Goal: Information Seeking & Learning: Learn about a topic

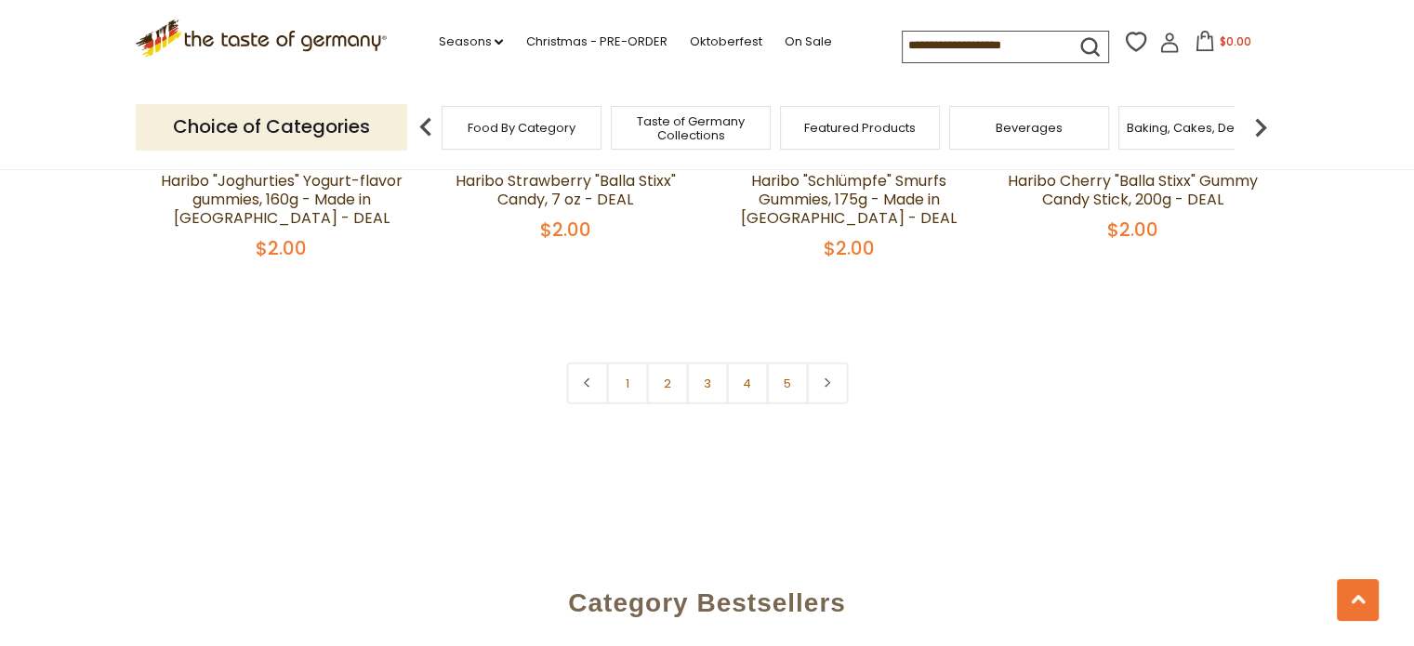
scroll to position [4377, 0]
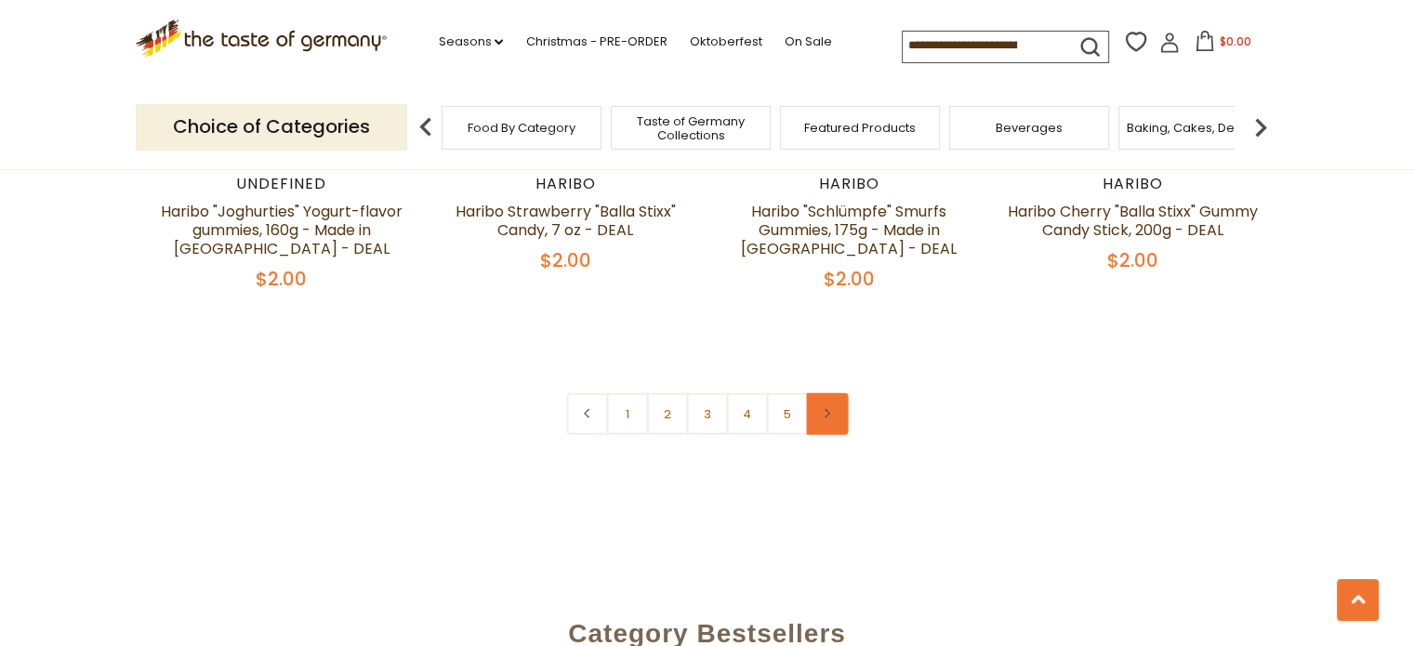
click at [824, 409] on icon at bounding box center [827, 413] width 11 height 9
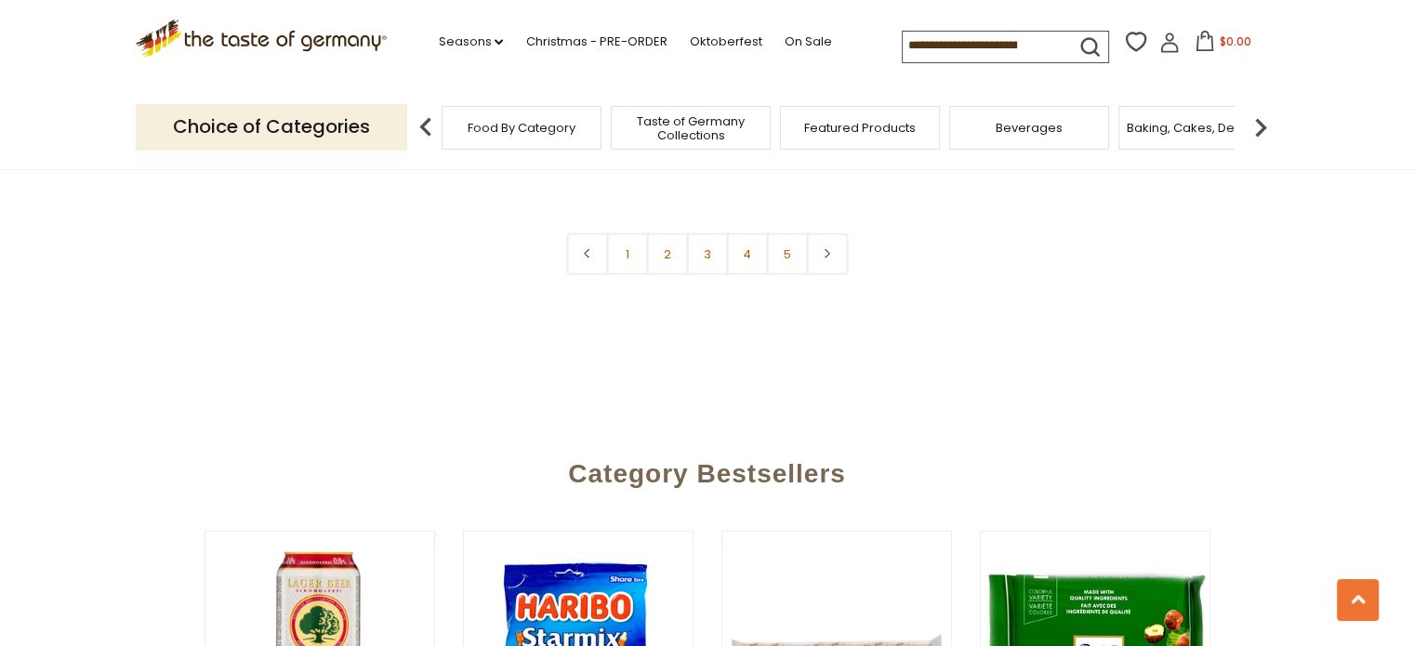
scroll to position [4567, 0]
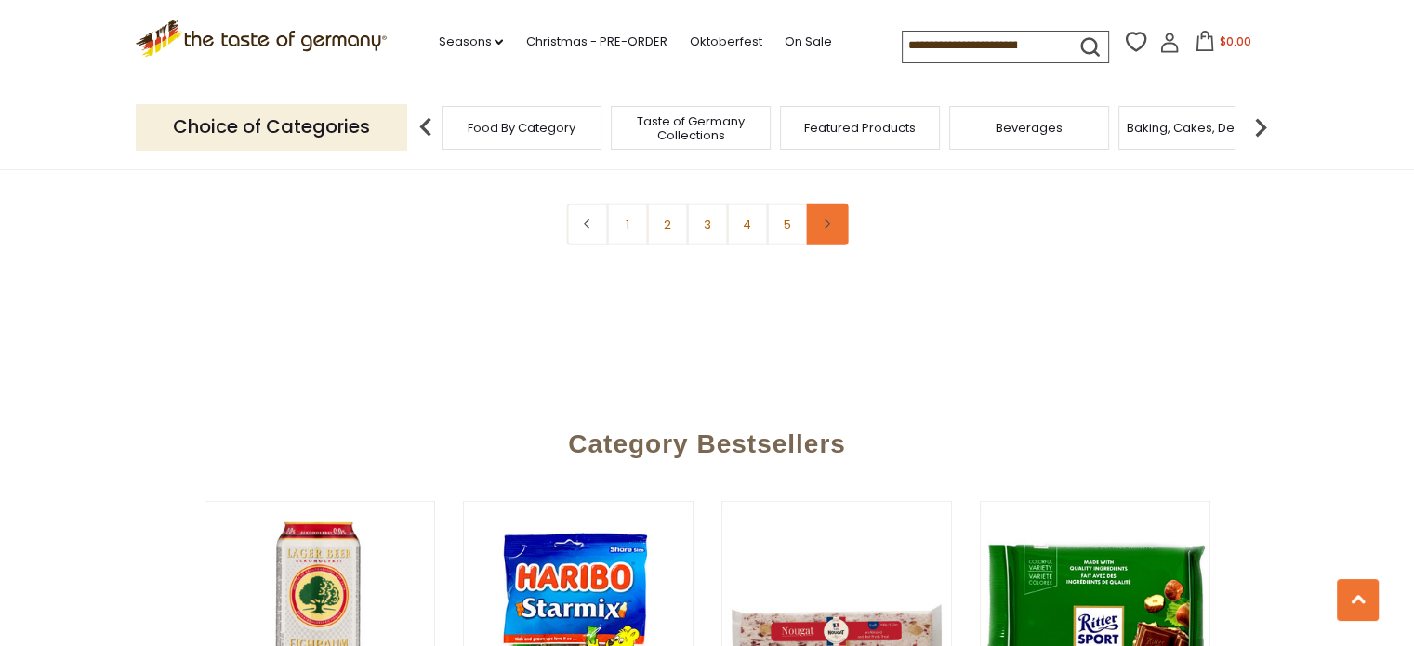
click at [831, 219] on icon at bounding box center [827, 223] width 11 height 9
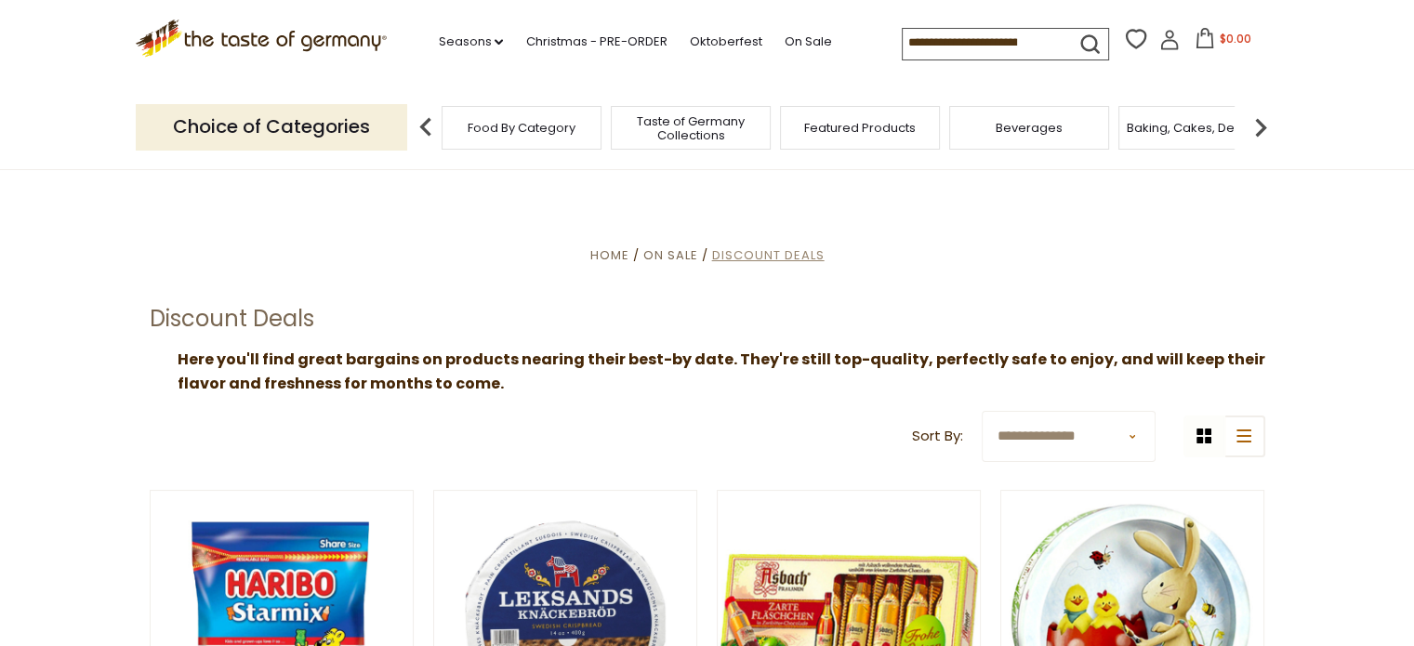
click at [740, 256] on span "Discount Deals" at bounding box center [768, 255] width 113 height 18
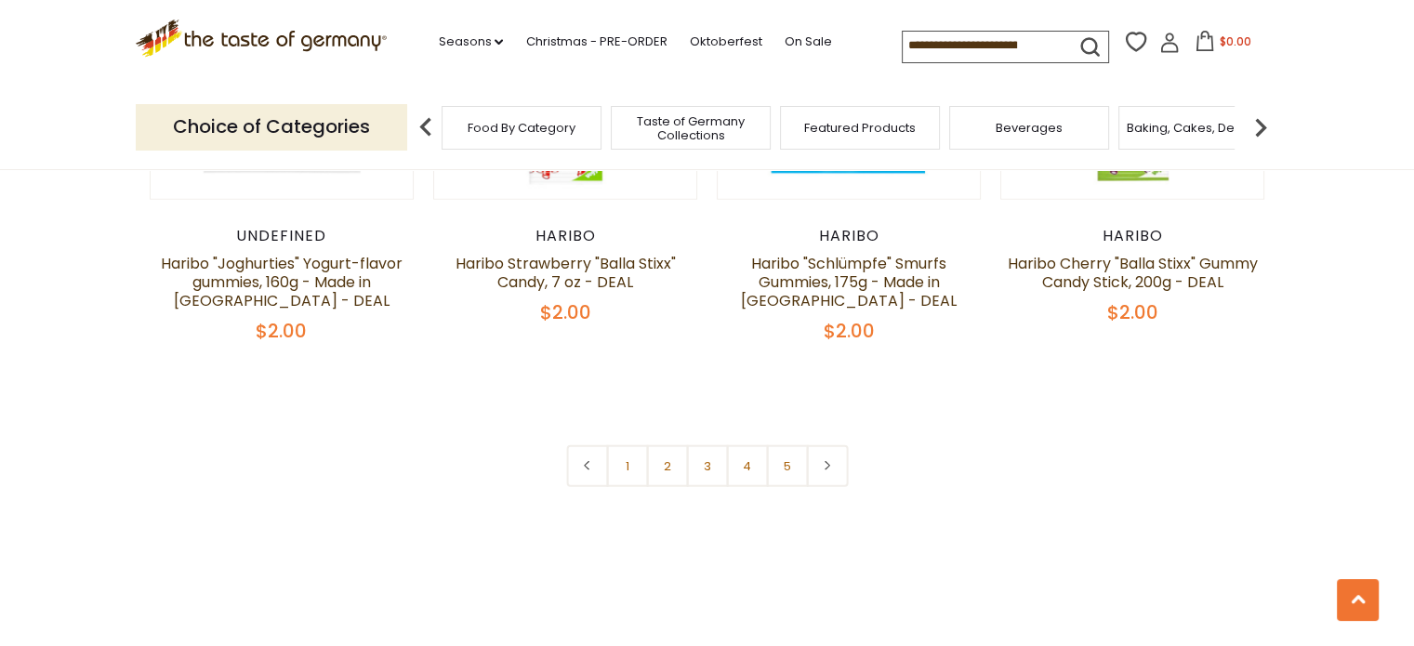
scroll to position [4392, 0]
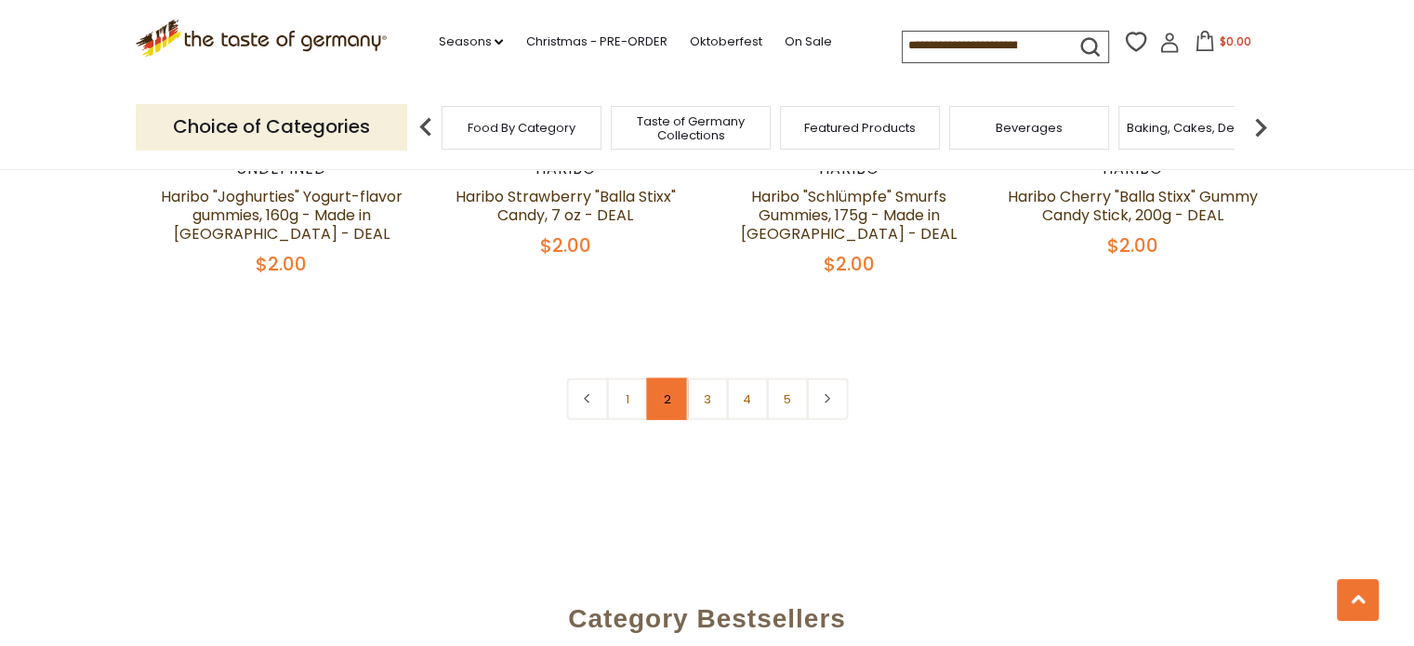
click at [669, 378] on link "2" at bounding box center [667, 399] width 42 height 42
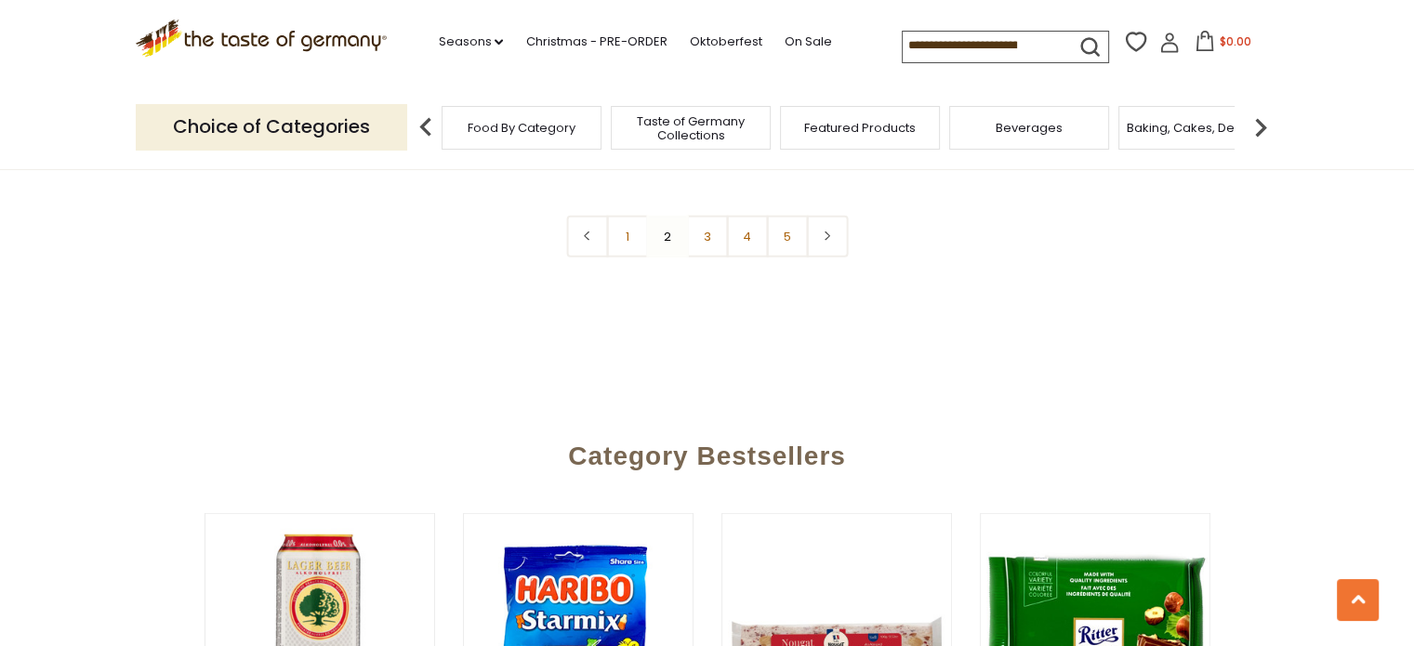
scroll to position [4562, 0]
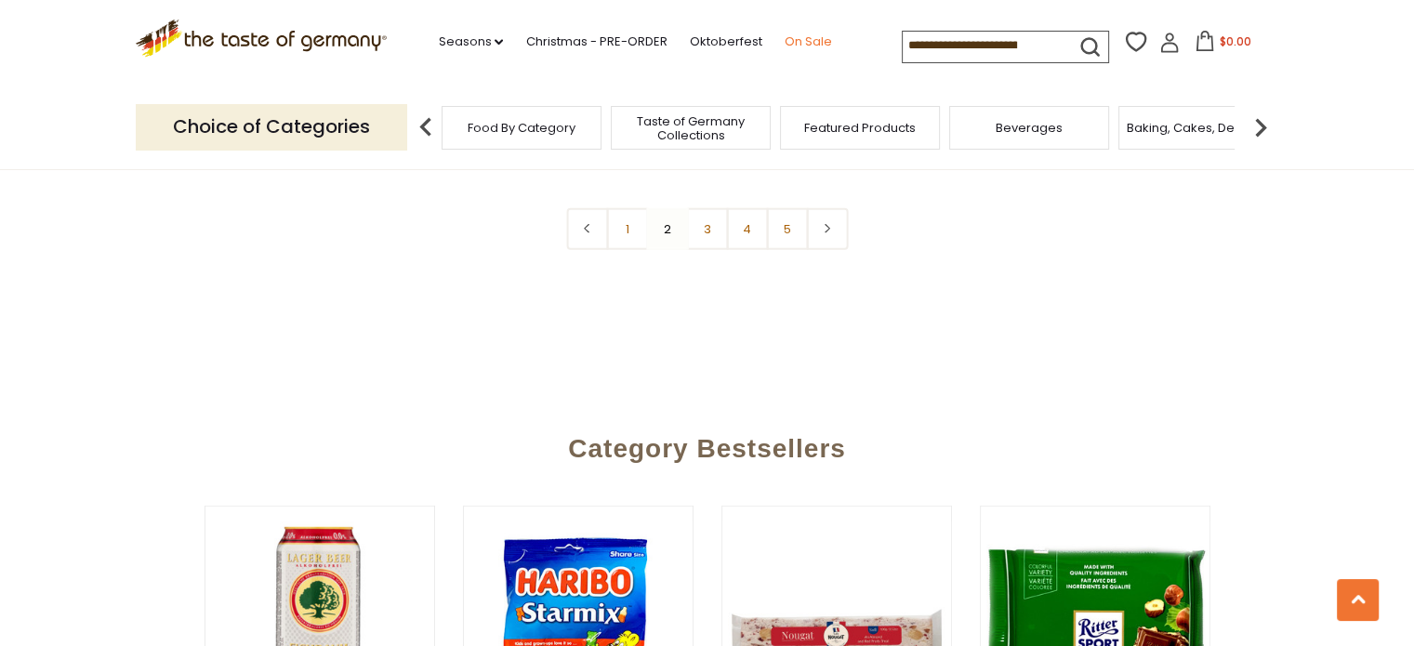
click at [796, 43] on link "On Sale" at bounding box center [807, 42] width 47 height 20
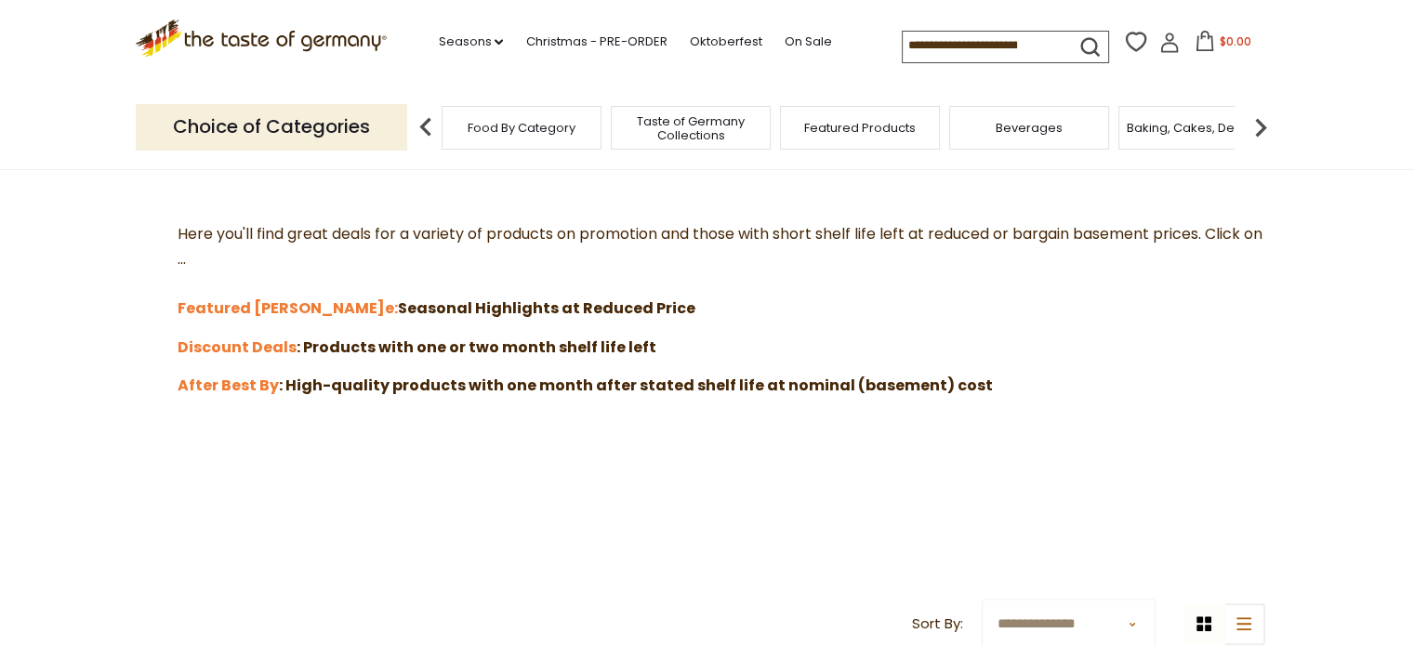
scroll to position [496, 0]
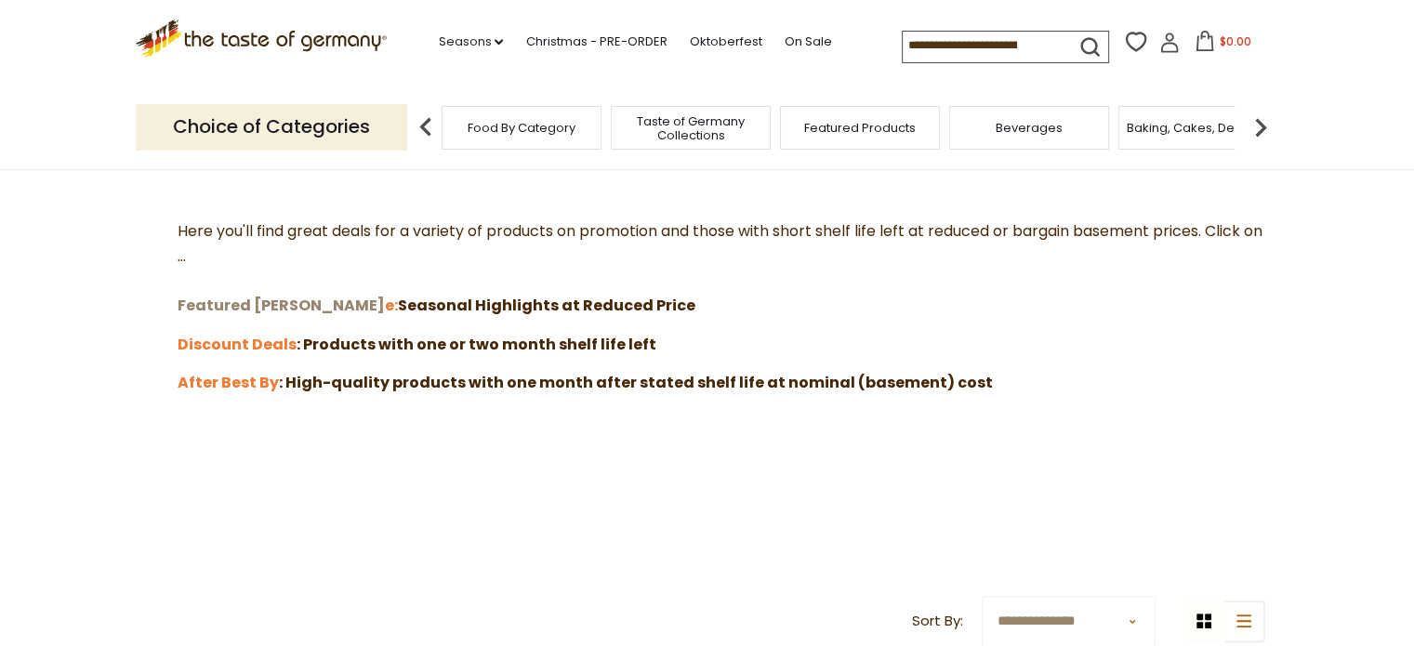
click at [211, 306] on strong "Featured Sal" at bounding box center [281, 305] width 207 height 21
click at [205, 378] on strong "After Best By" at bounding box center [228, 382] width 101 height 21
click at [221, 340] on strong "Discount Deals" at bounding box center [237, 344] width 119 height 21
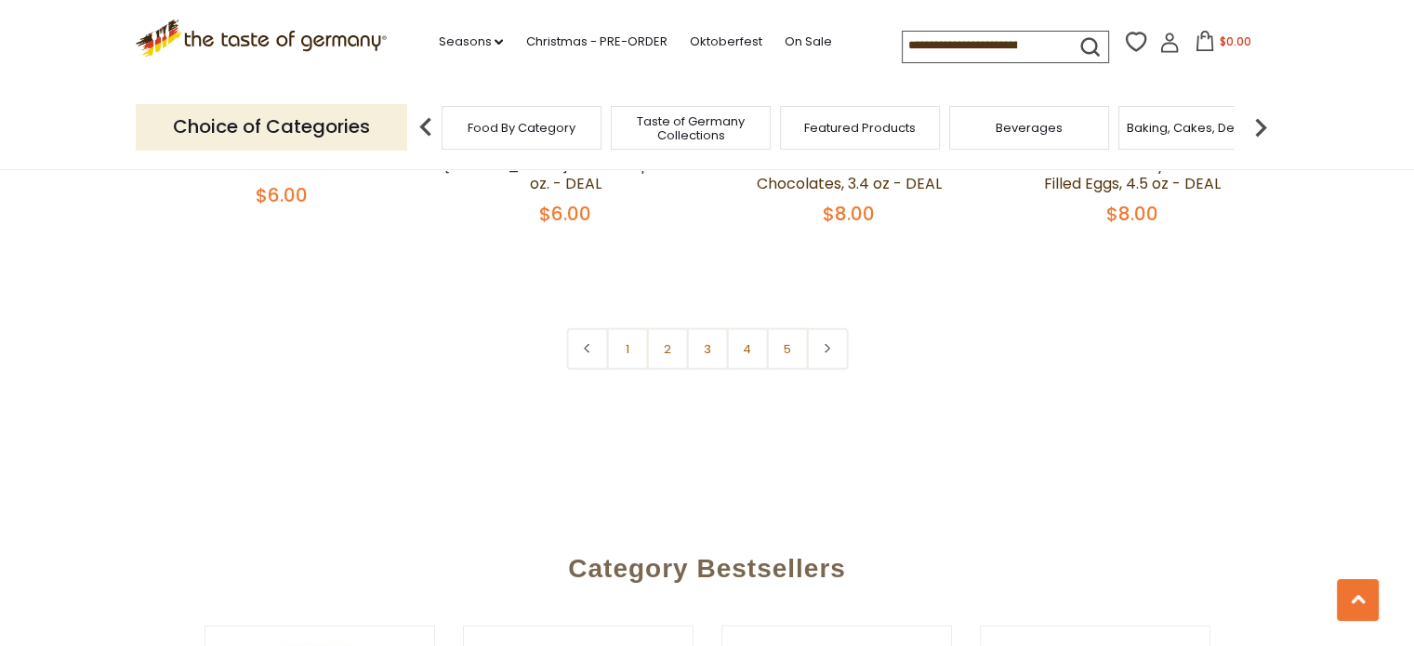
scroll to position [4389, 0]
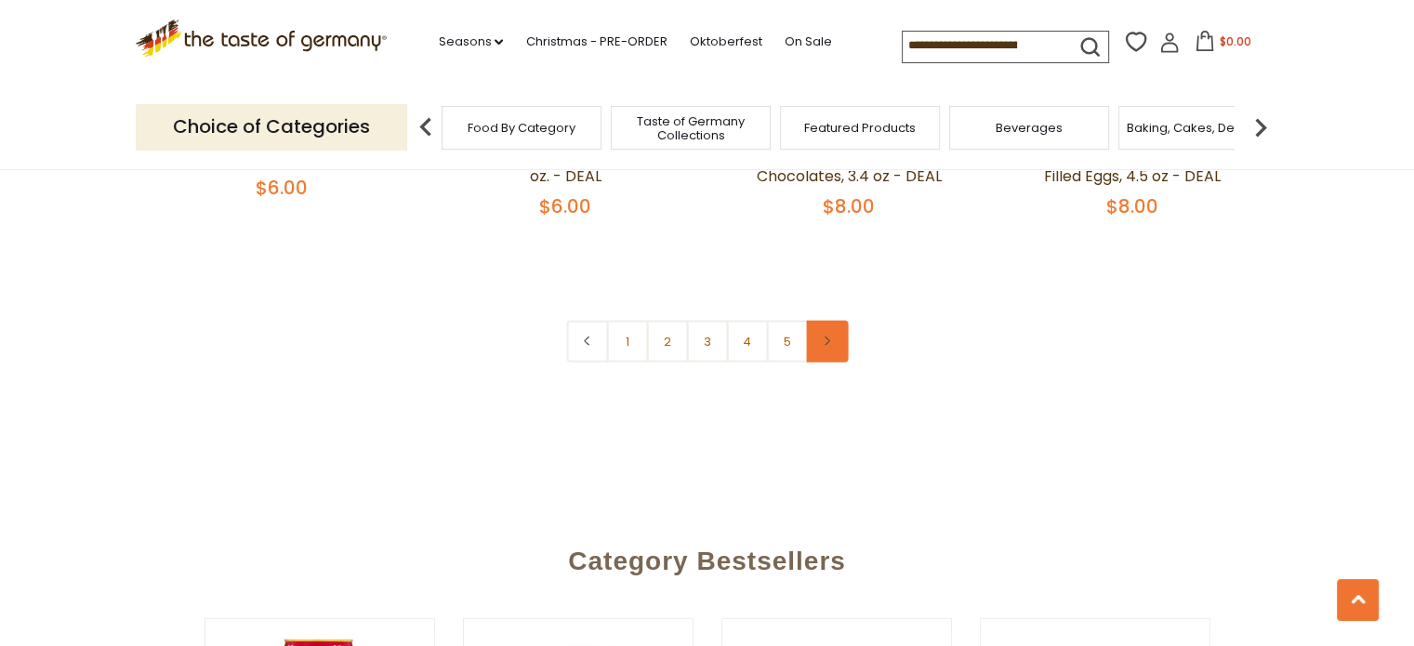
click at [828, 337] on icon at bounding box center [827, 341] width 11 height 9
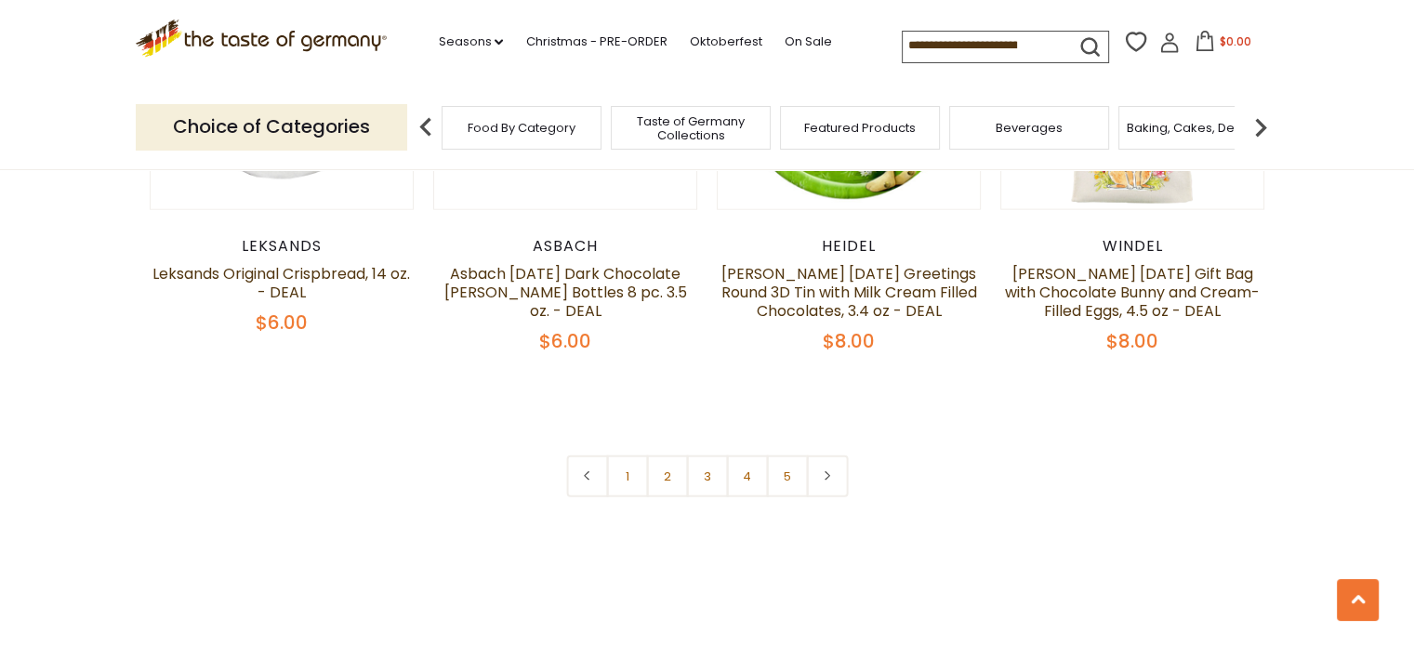
scroll to position [4247, 0]
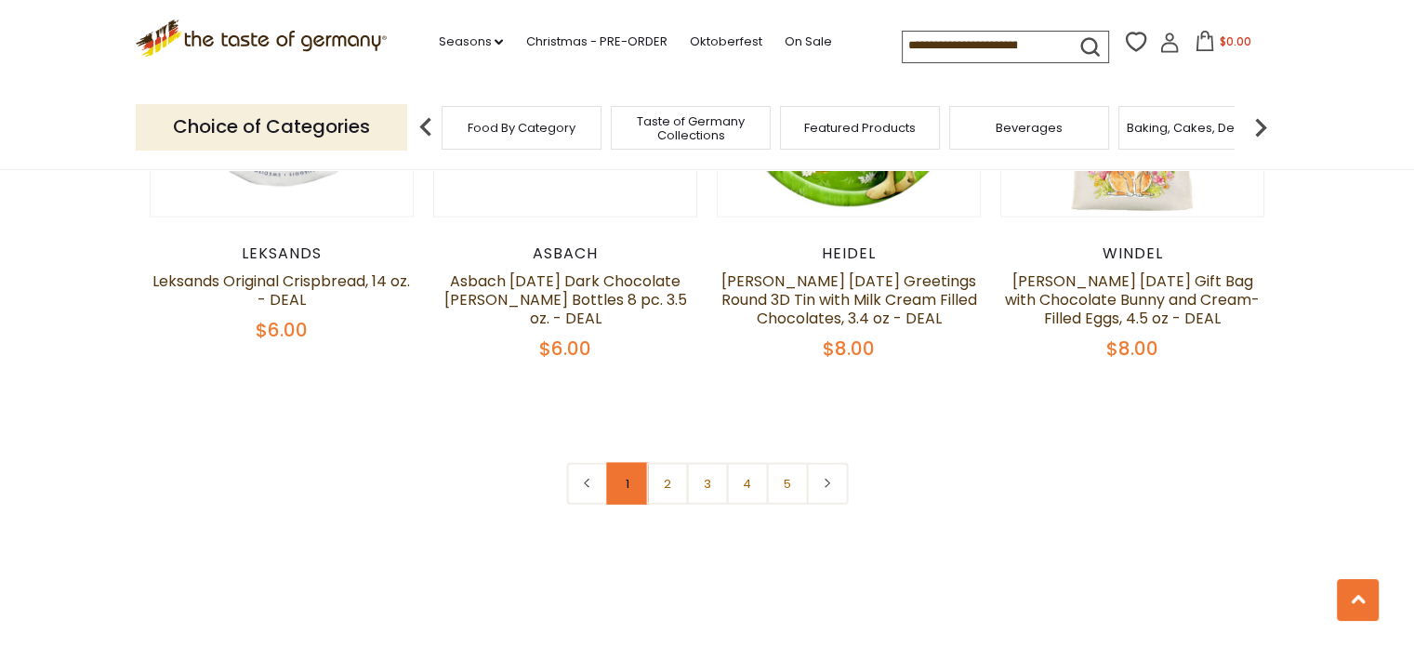
click at [633, 463] on link "1" at bounding box center [627, 484] width 42 height 42
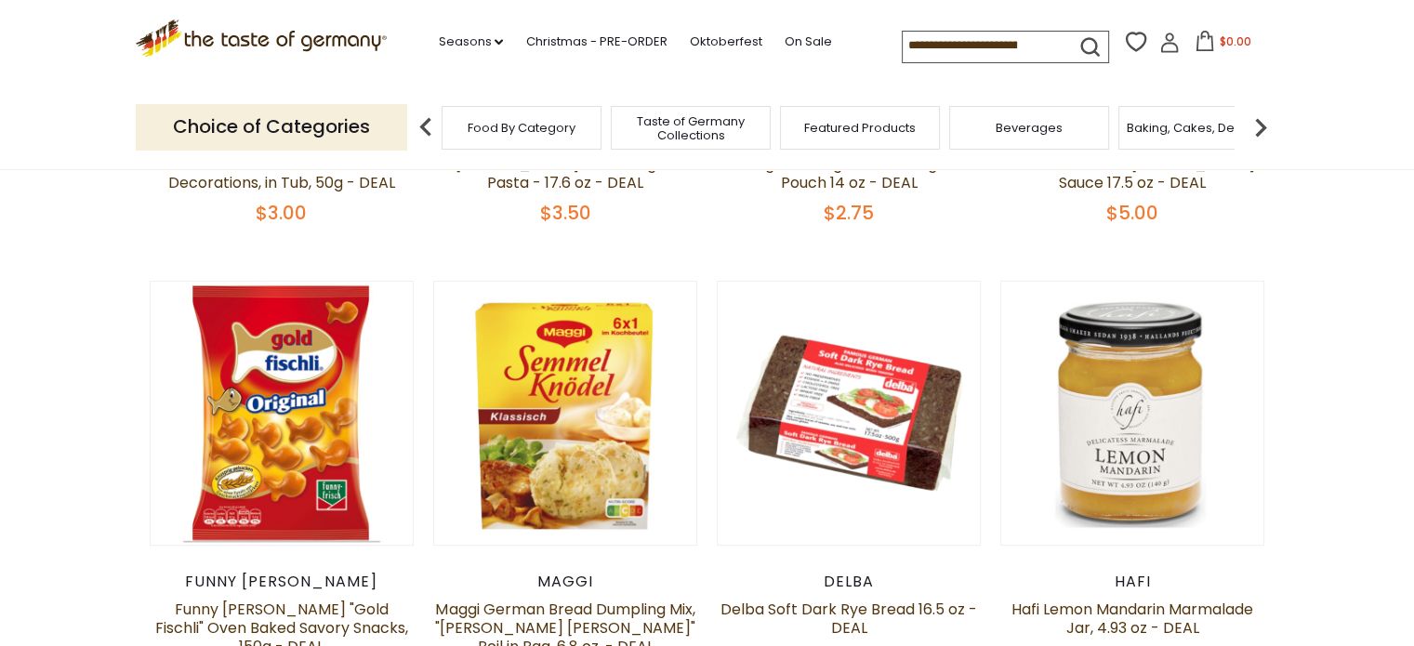
scroll to position [290, 0]
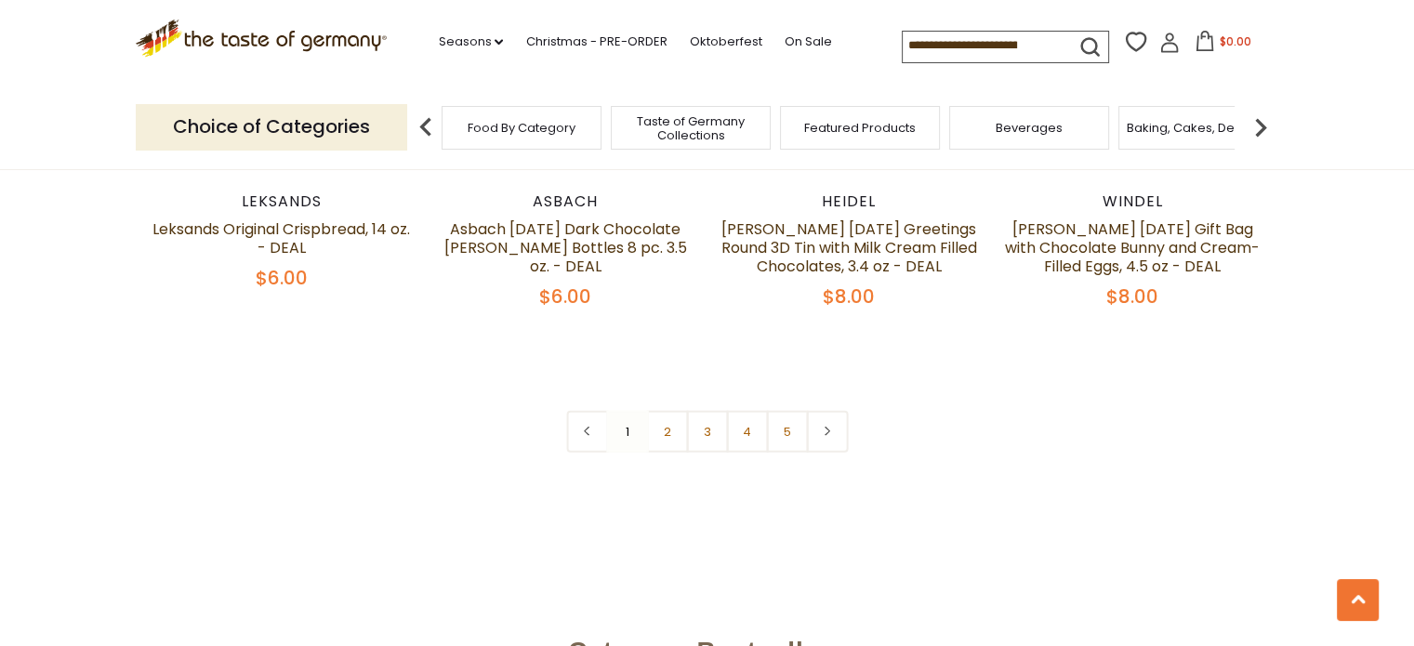
scroll to position [4337, 0]
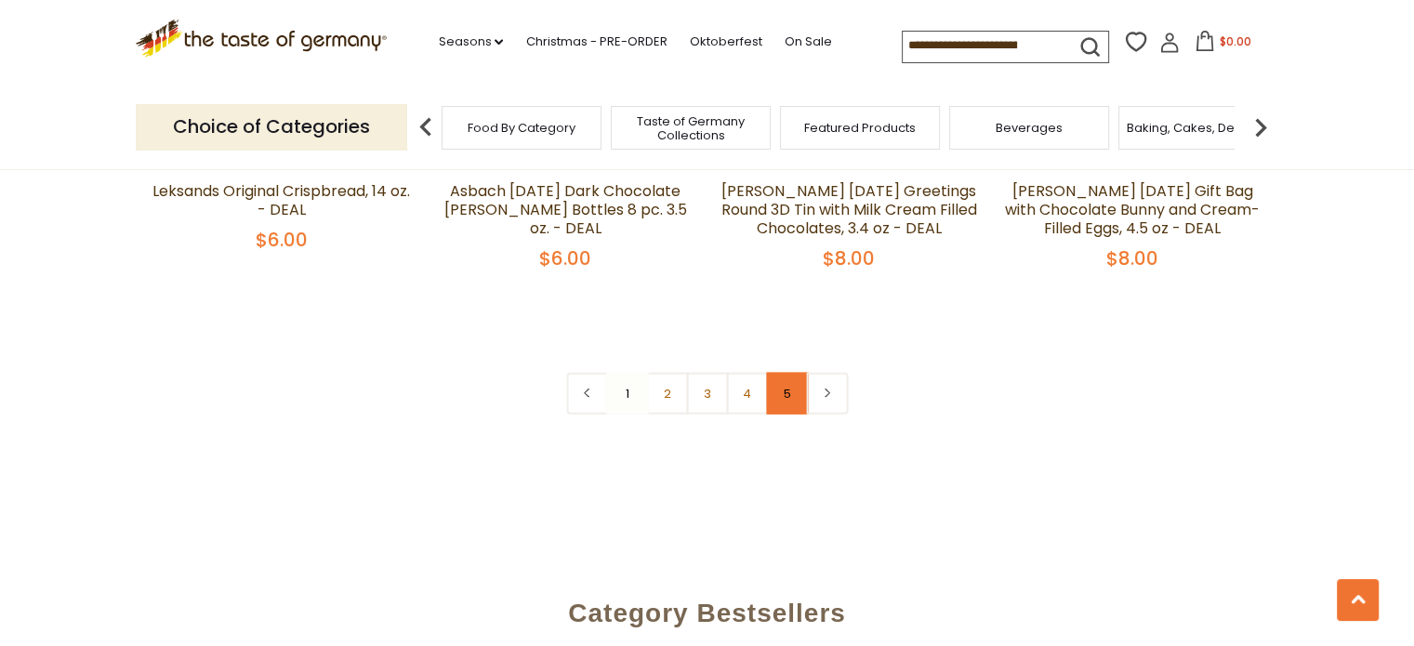
click at [785, 373] on link "5" at bounding box center [787, 394] width 42 height 42
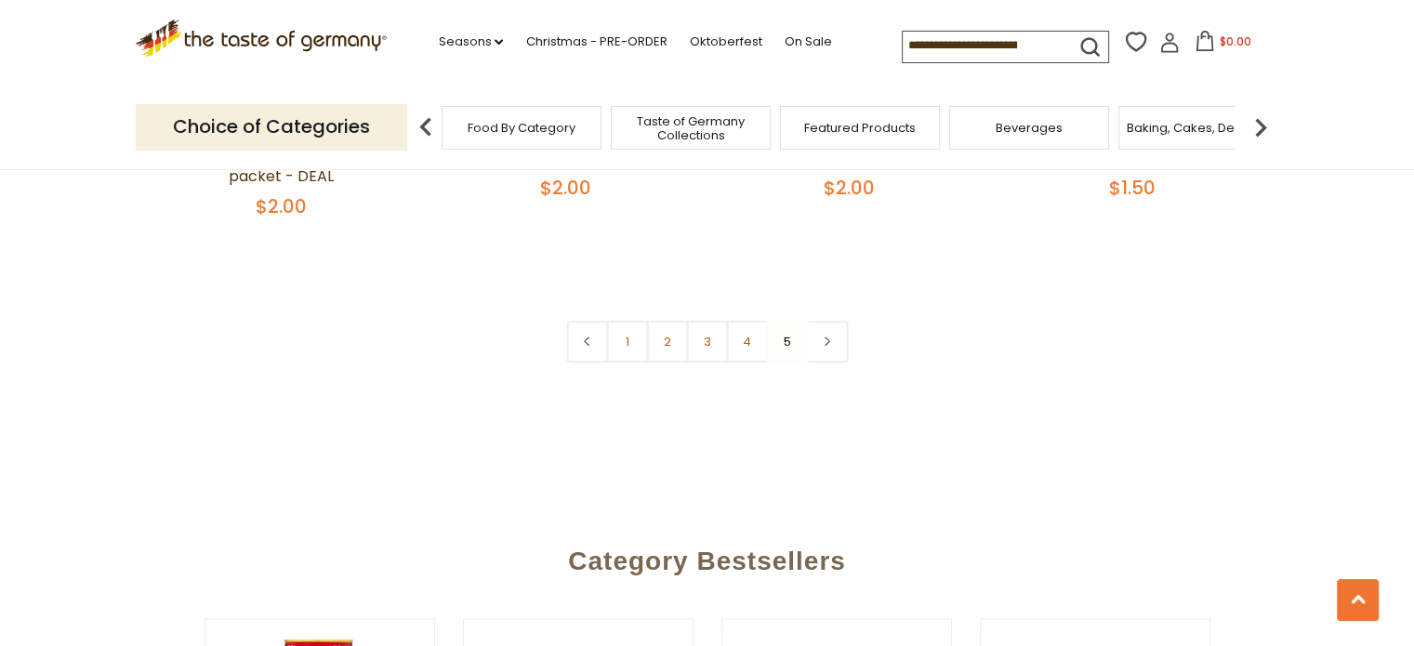
scroll to position [703, 0]
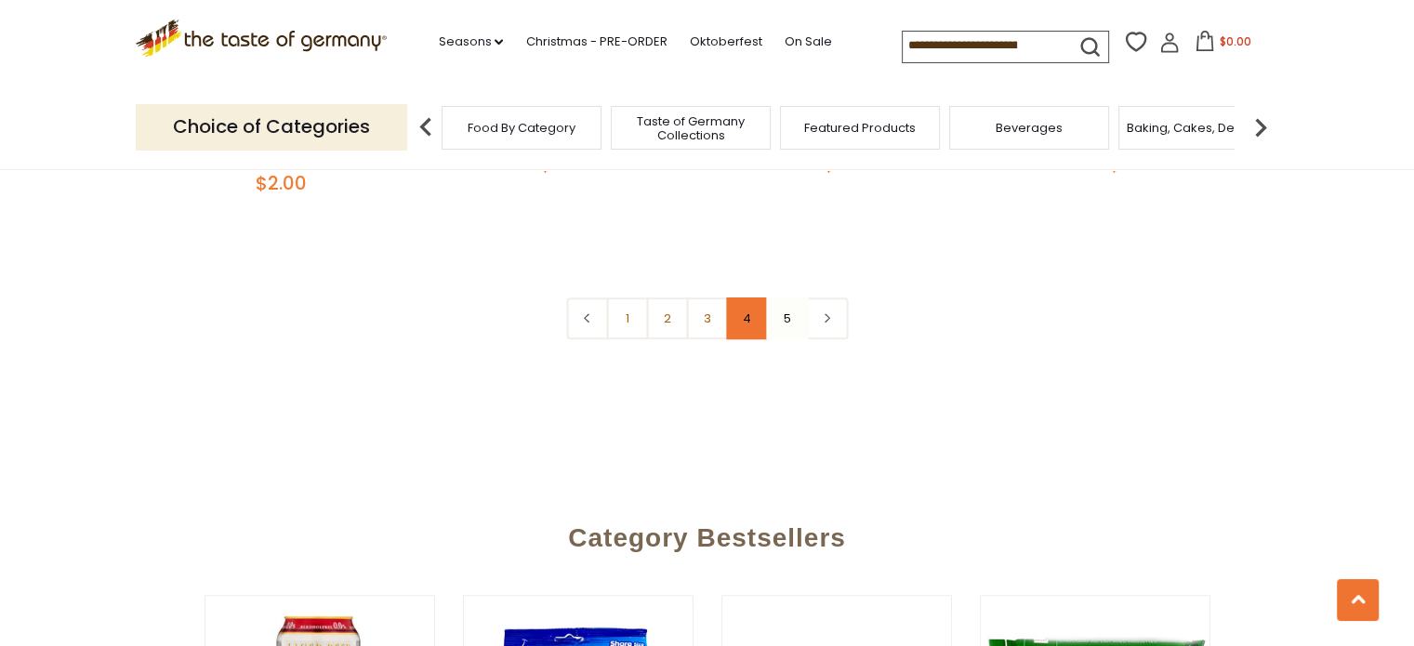
click at [748, 310] on link "4" at bounding box center [747, 319] width 42 height 42
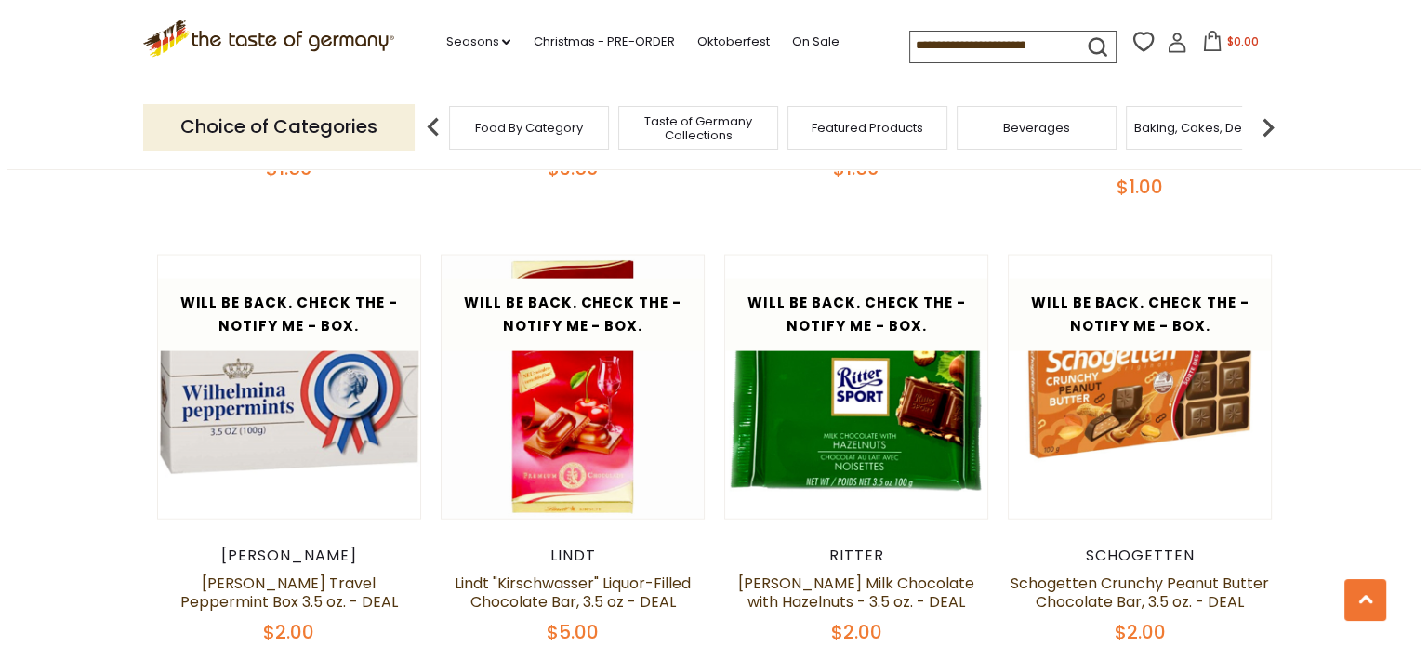
scroll to position [4028, 0]
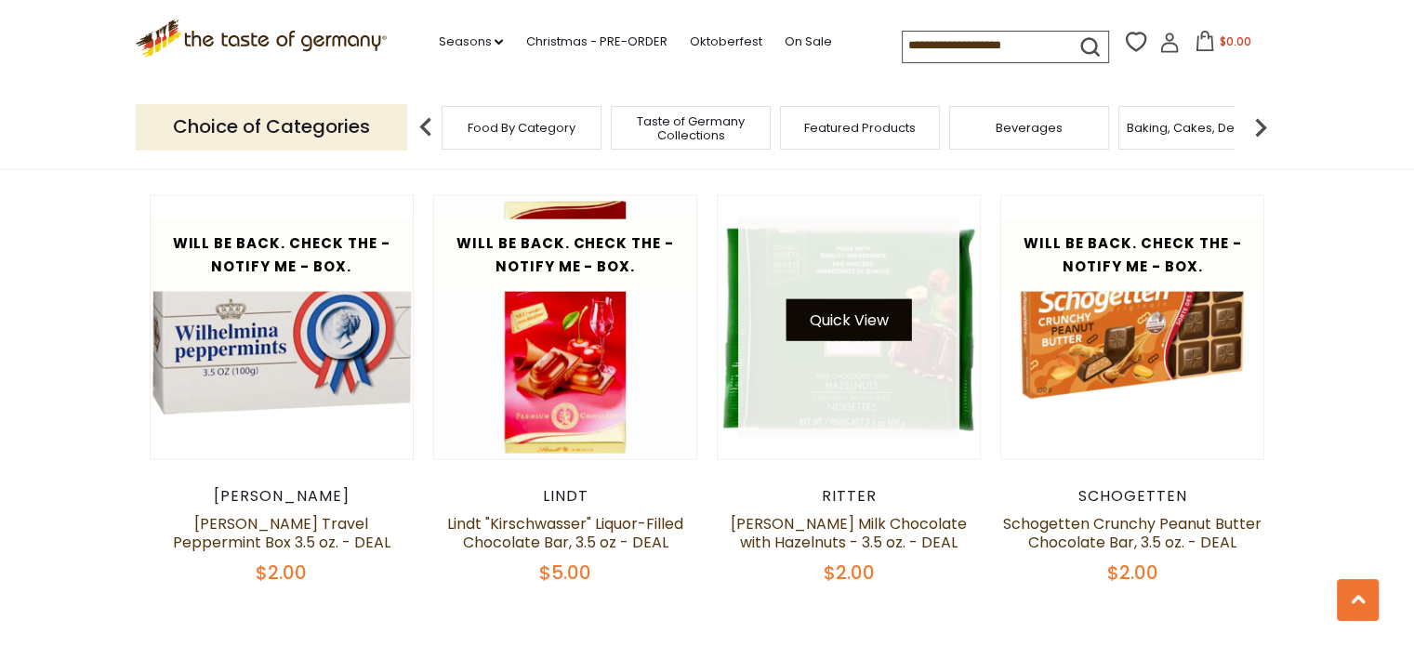
click at [853, 299] on button "Quick View" at bounding box center [850, 320] width 126 height 42
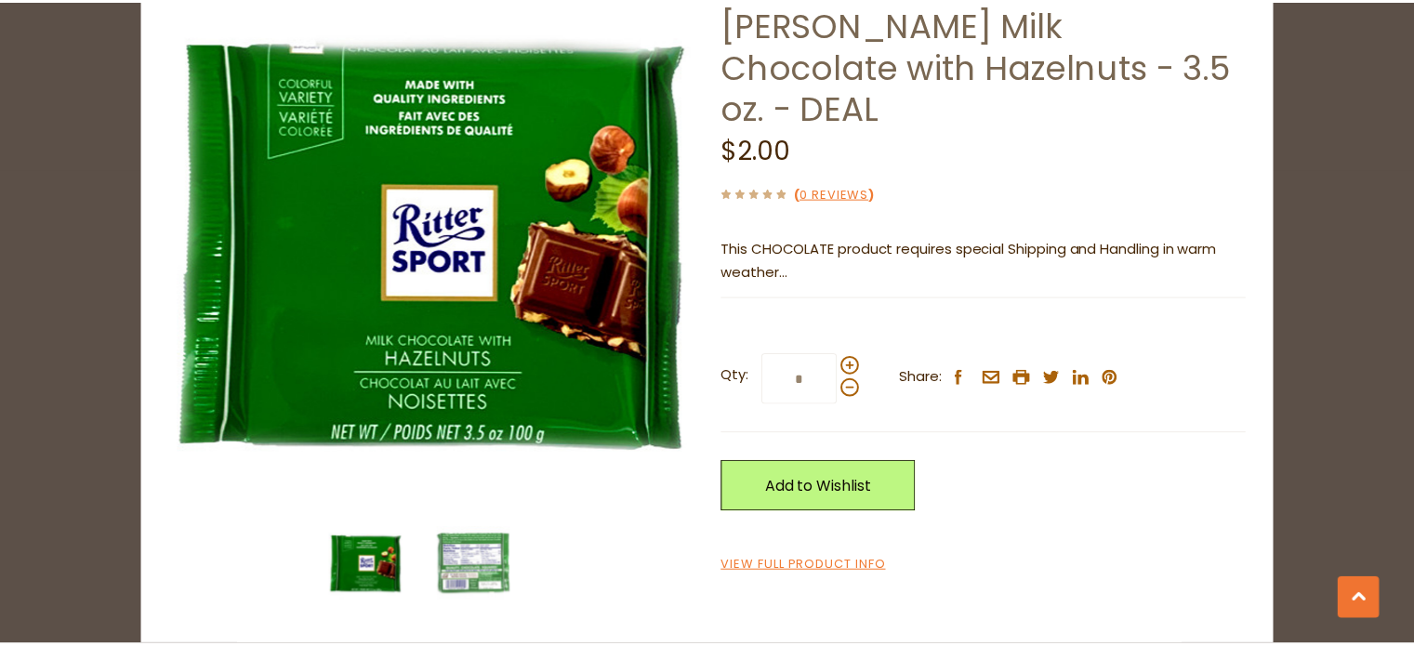
scroll to position [0, 0]
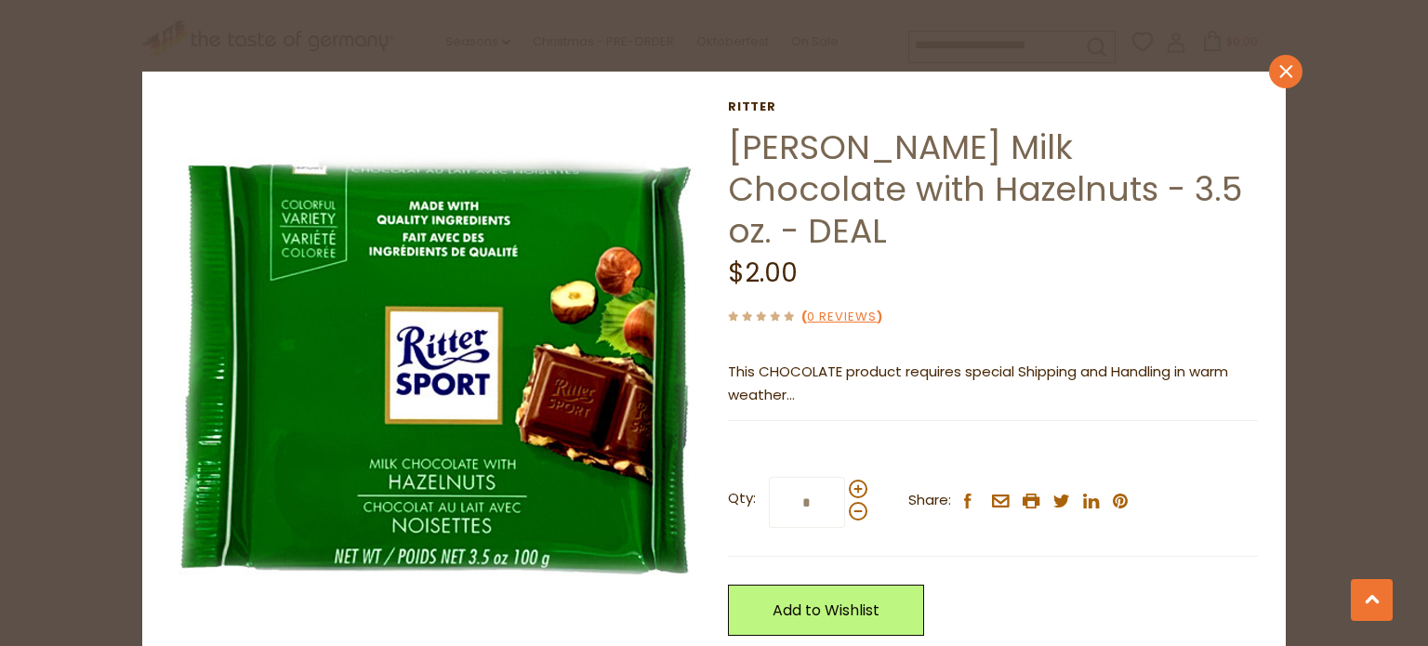
click at [1279, 66] on icon at bounding box center [1285, 71] width 13 height 13
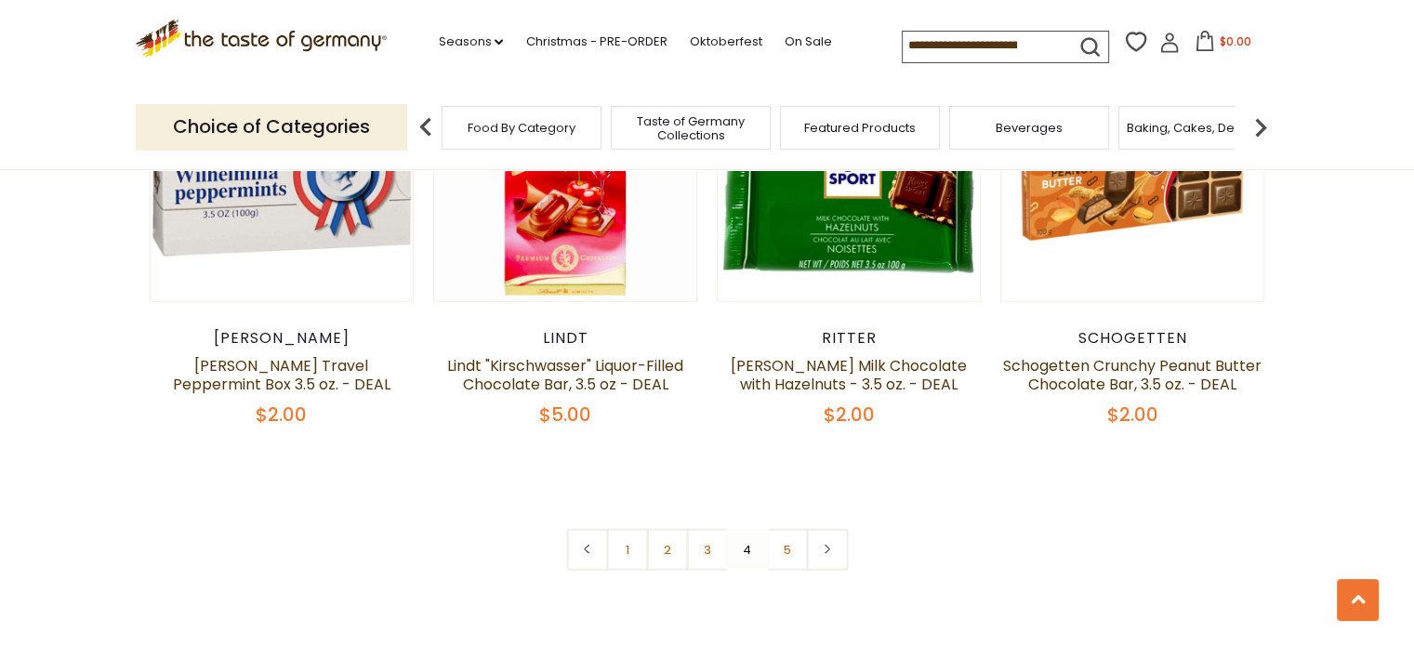
scroll to position [4163, 0]
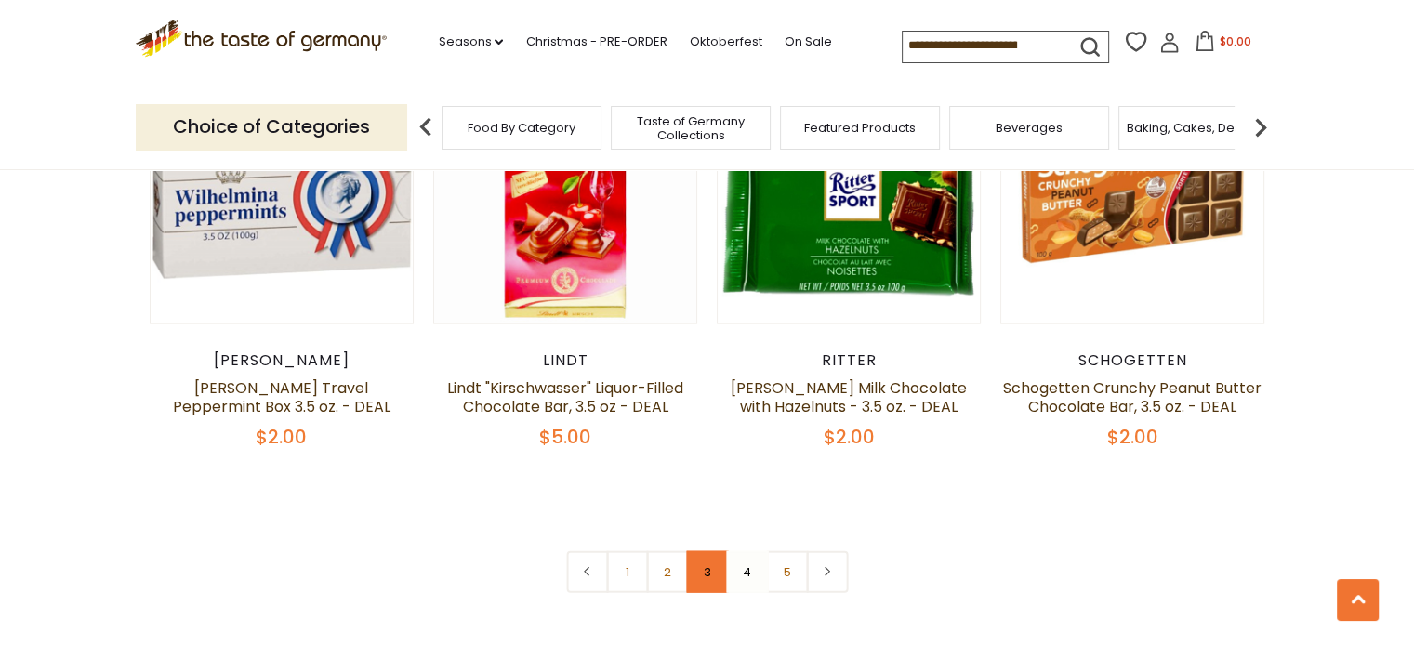
click at [709, 551] on link "3" at bounding box center [707, 572] width 42 height 42
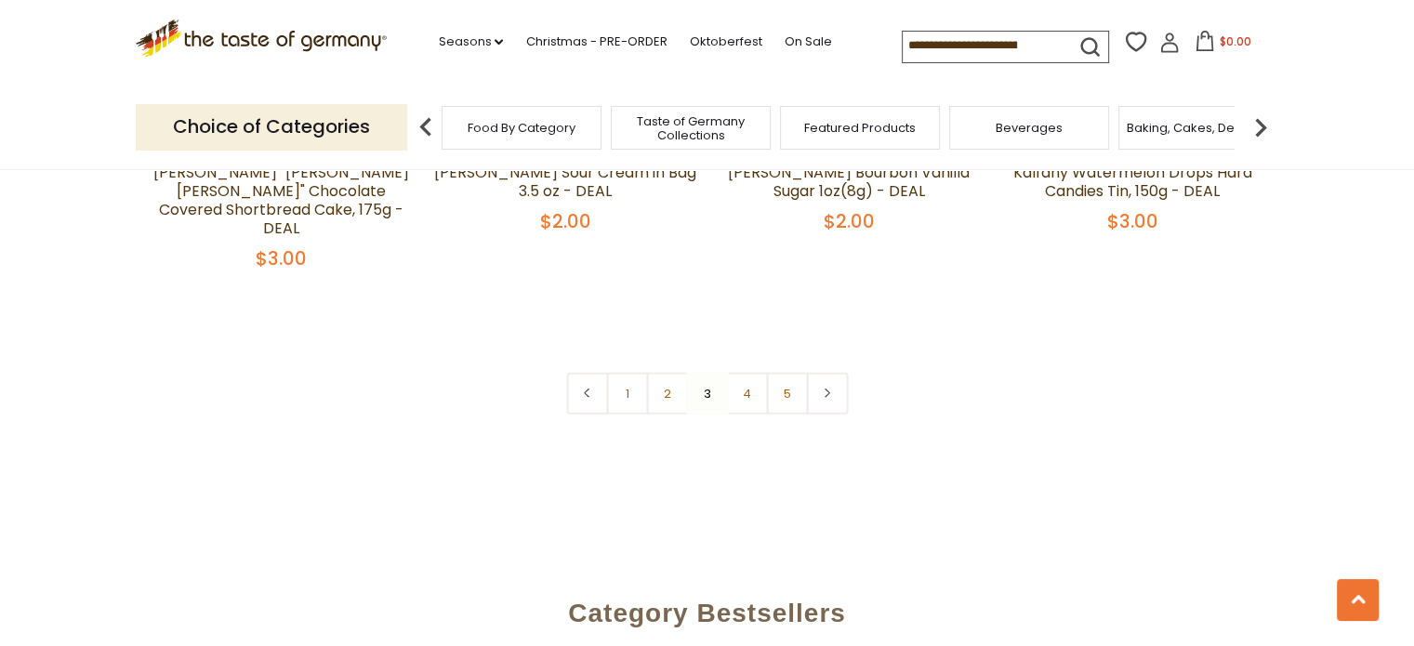
scroll to position [4382, 0]
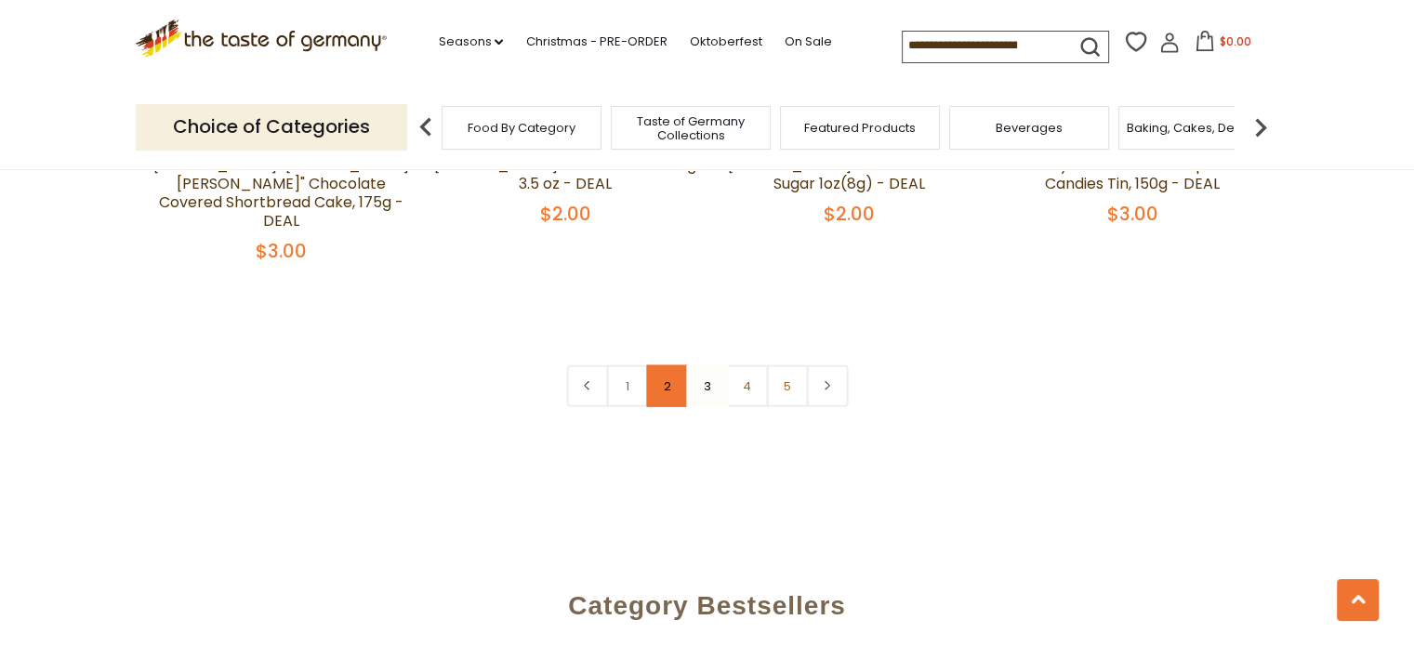
click at [666, 365] on link "2" at bounding box center [667, 386] width 42 height 42
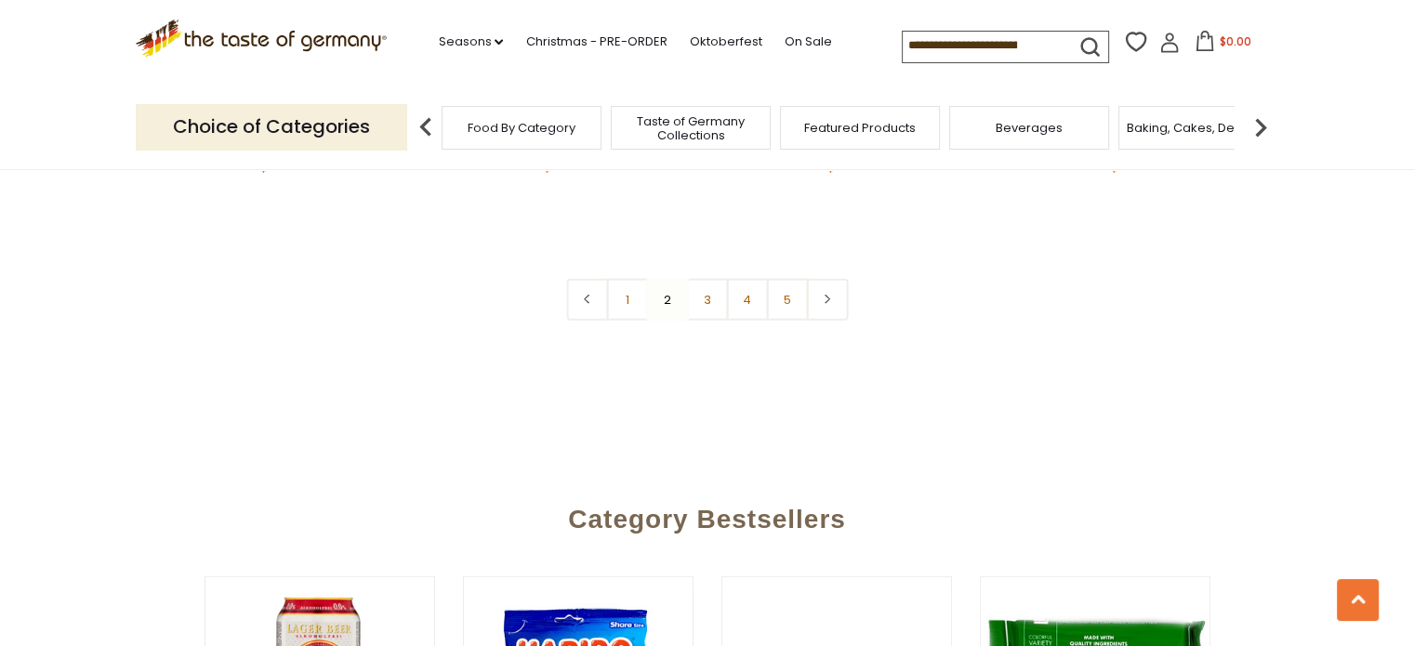
scroll to position [4458, 0]
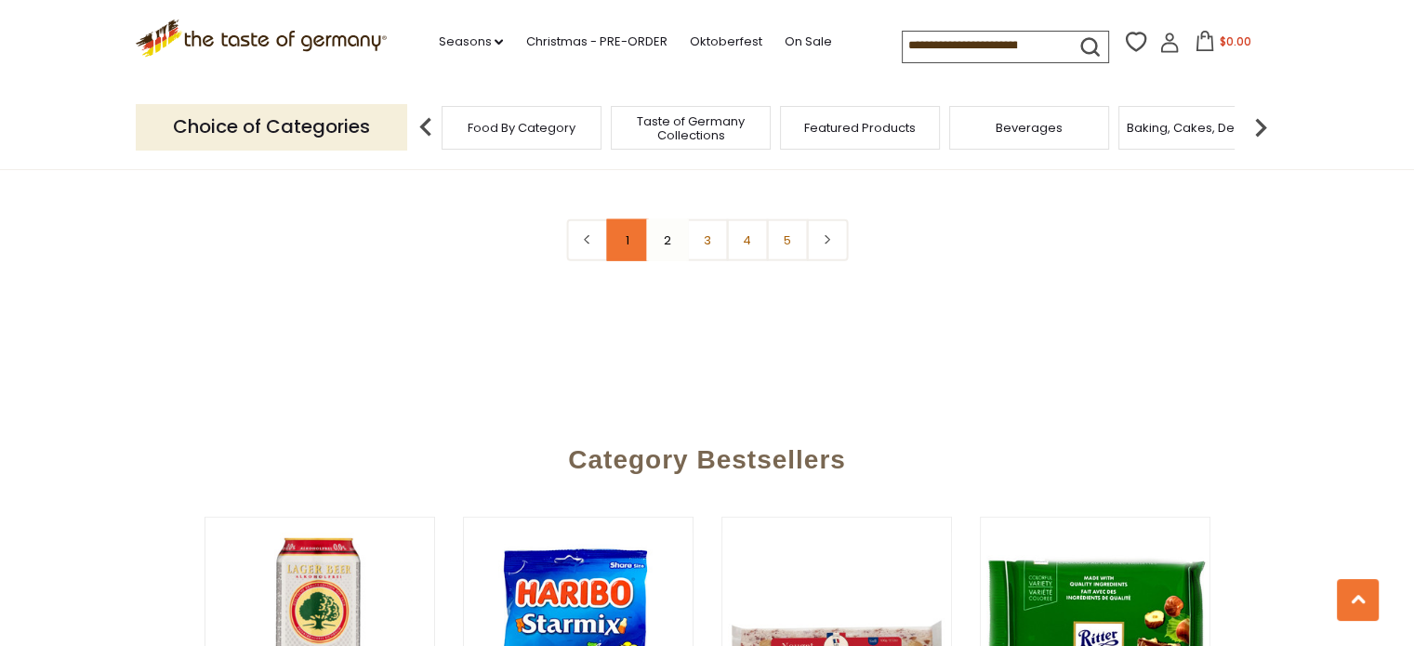
click at [628, 222] on link "1" at bounding box center [627, 240] width 42 height 42
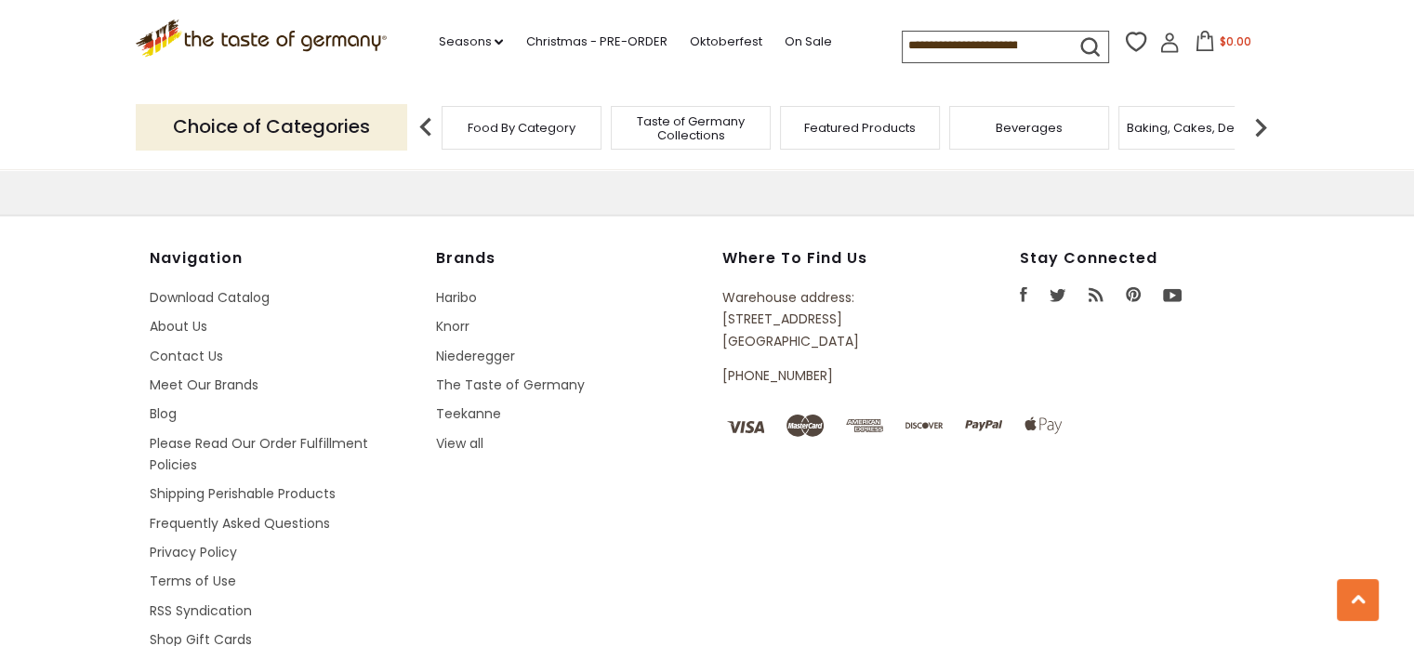
scroll to position [0, 0]
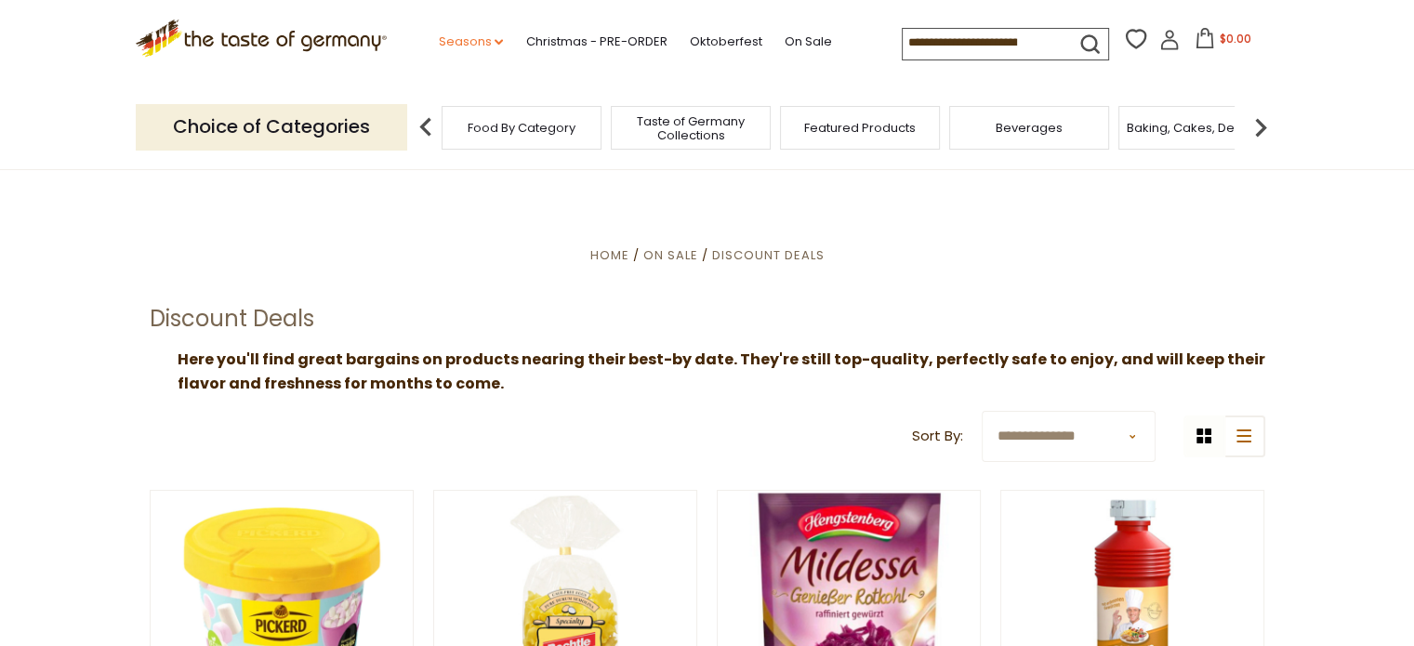
click at [487, 41] on link "Seasons dropdown_arrow" at bounding box center [470, 42] width 65 height 20
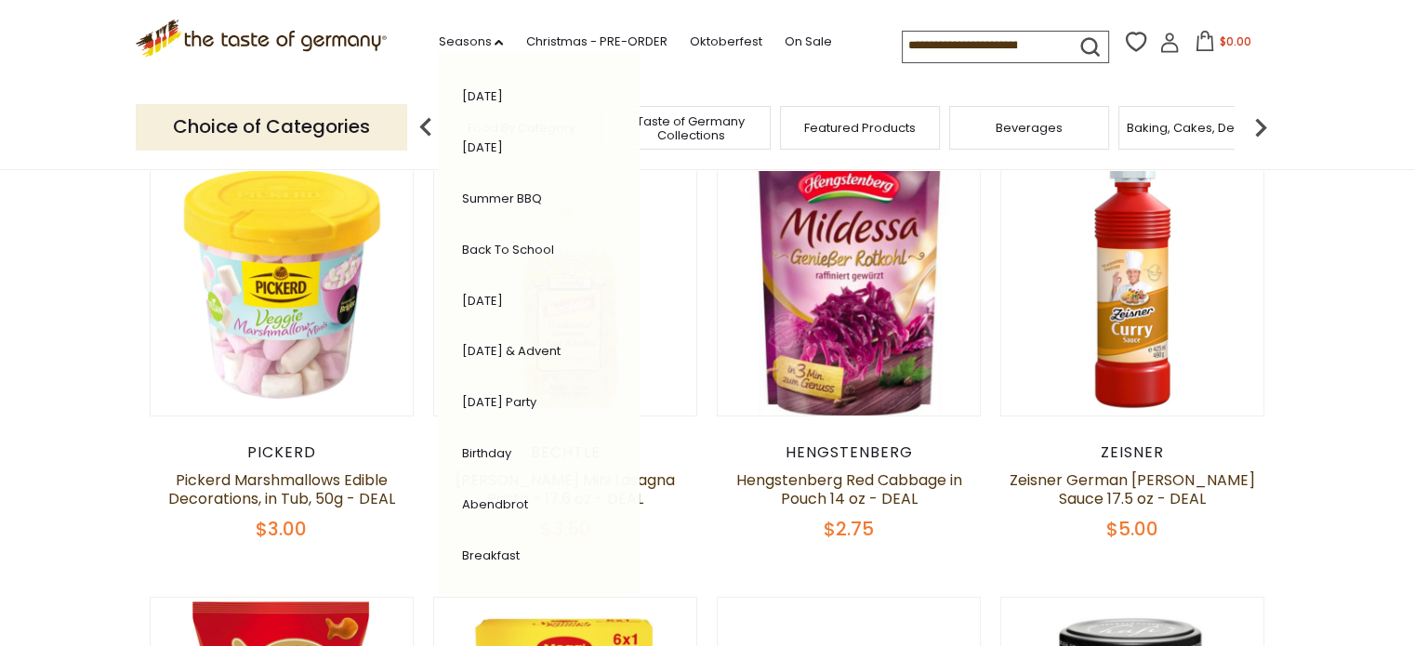
scroll to position [383, 0]
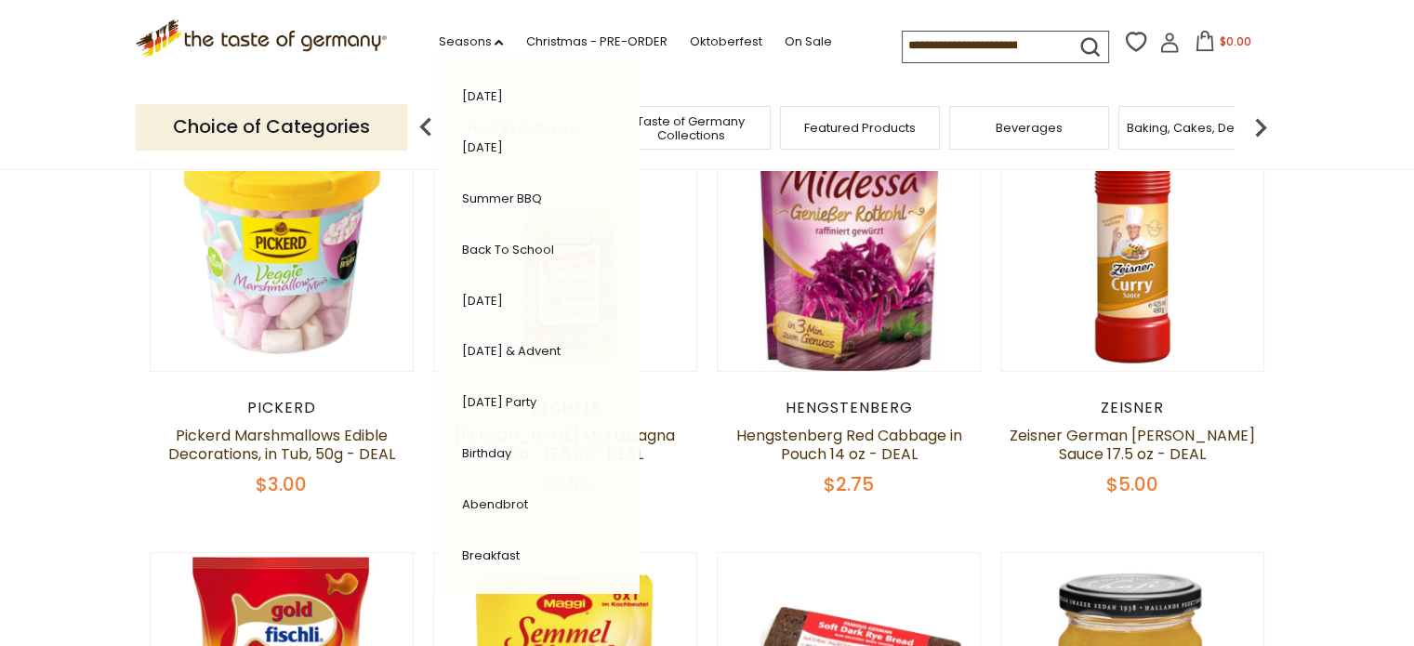
click at [694, 17] on div ".st0{fill:#EDD300;} .st1{fill:#D33E21;} .st0{fill:#EDD300;} .st1{fill:#D33E21;}…" at bounding box center [708, 43] width 1144 height 86
